Goal: Task Accomplishment & Management: Complete application form

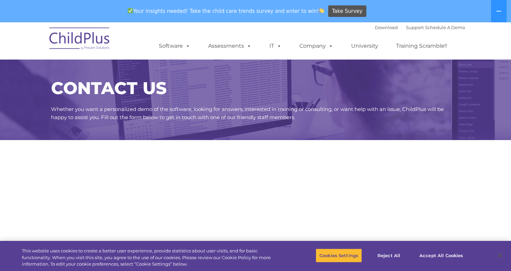
scroll to position [132, 0]
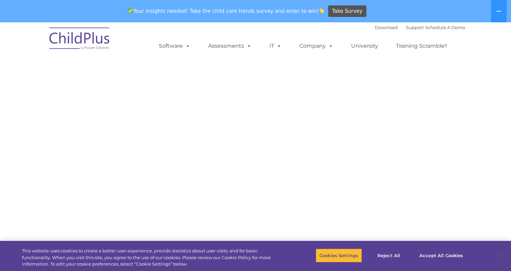
select select "MEDIUM"
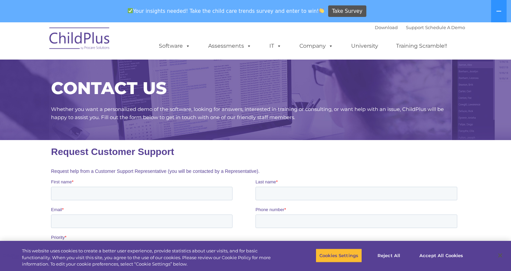
scroll to position [34, 0]
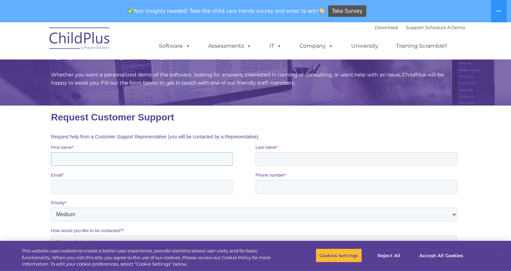
click at [136, 158] on input "First name *" at bounding box center [142, 159] width 182 height 14
type input "[PERSON_NAME]"
click at [272, 158] on input "Last name *" at bounding box center [357, 159] width 202 height 14
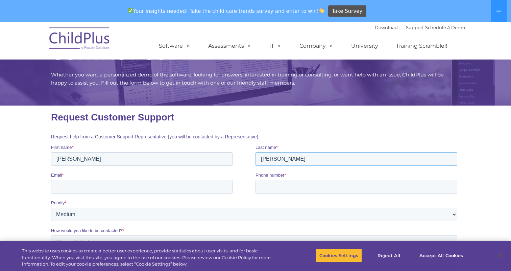
type input "[PERSON_NAME]"
click at [182, 193] on input "Email *" at bounding box center [142, 187] width 182 height 14
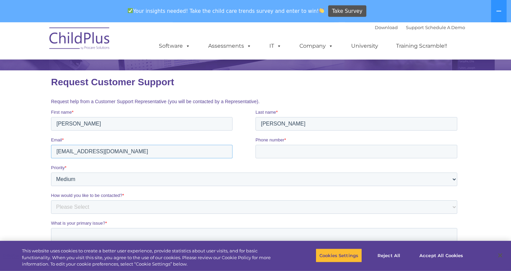
type input "[EMAIL_ADDRESS][DOMAIN_NAME]"
click at [275, 150] on input "Phone number *" at bounding box center [357, 151] width 202 height 14
type input "[PHONE_NUMBER]"
click at [143, 187] on fieldset "Priority * Please Select Low Medium High" at bounding box center [255, 178] width 409 height 28
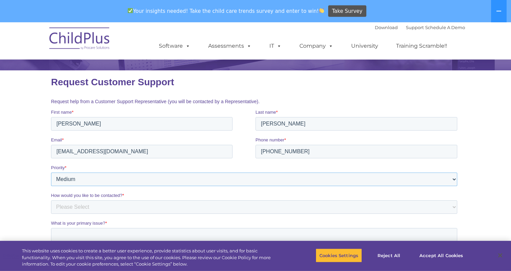
click at [132, 183] on select "Please Select Low Medium High" at bounding box center [254, 179] width 407 height 14
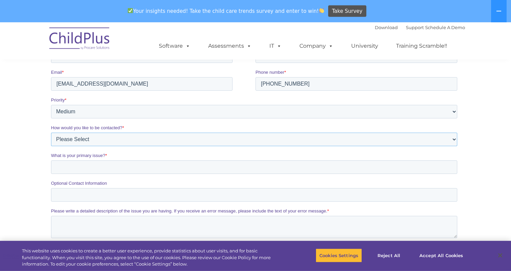
select select "Email"
click option "Email" at bounding box center [51, 2] width 0 height 0
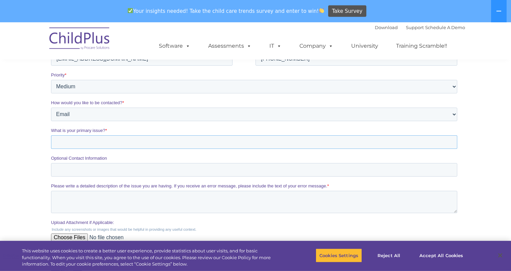
click at [98, 145] on input "What is your primary issue? *" at bounding box center [254, 142] width 407 height 14
